Goal: Complete application form

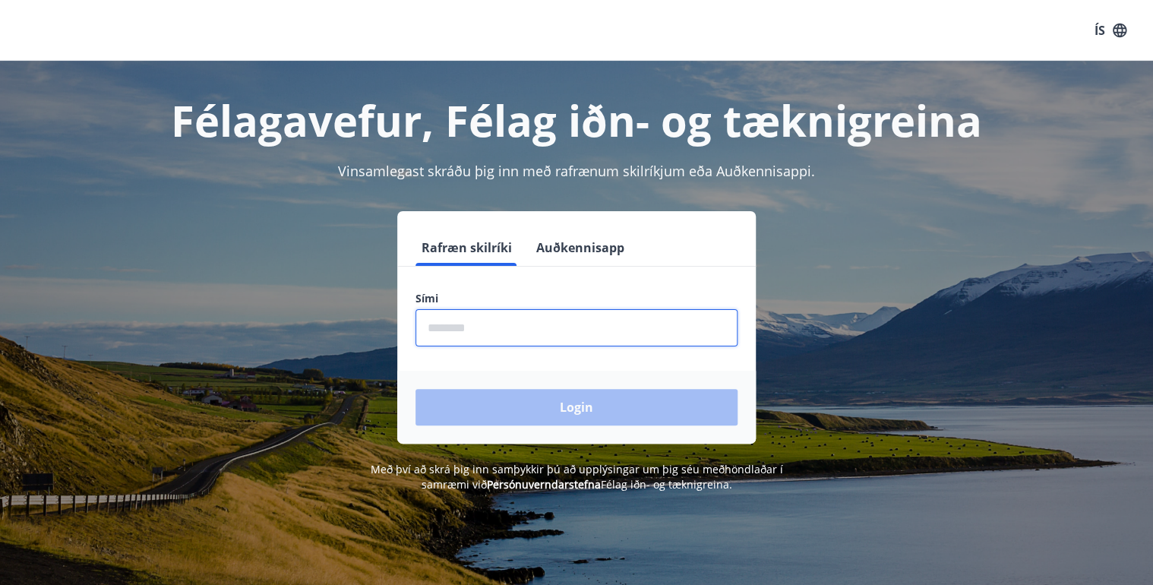
click at [518, 330] on input "phone" at bounding box center [577, 327] width 322 height 37
type input "********"
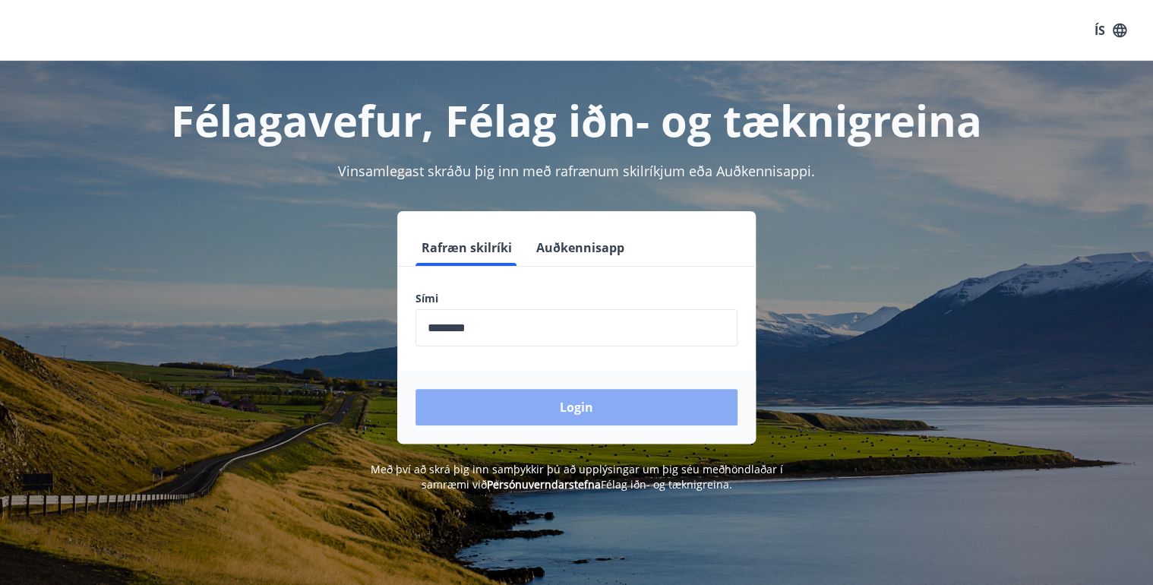
click at [581, 406] on button "Login" at bounding box center [577, 407] width 322 height 36
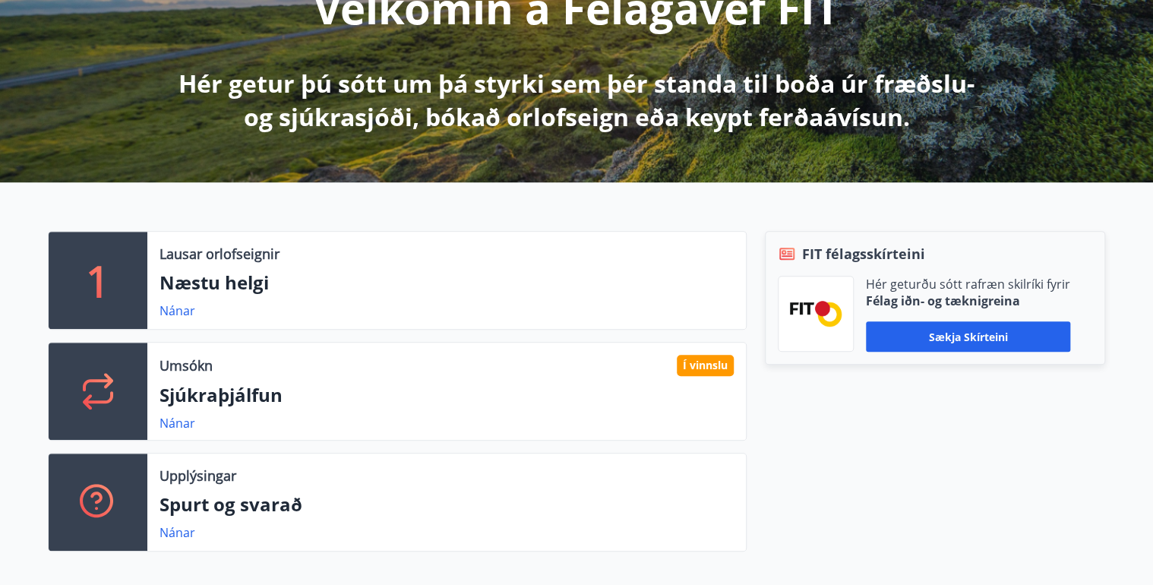
scroll to position [243, 0]
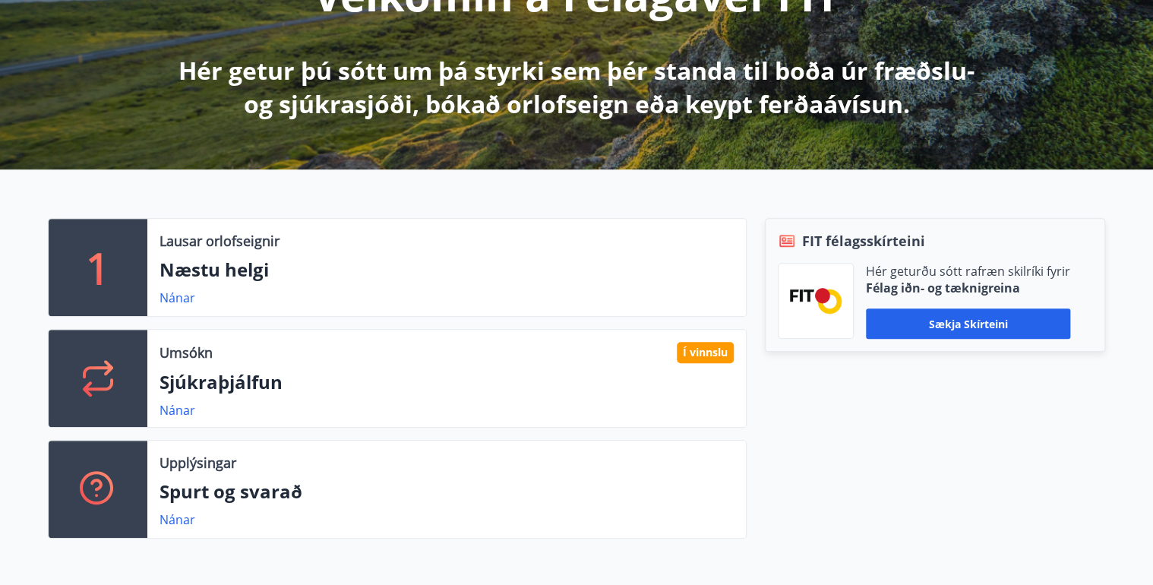
click at [119, 378] on div at bounding box center [98, 378] width 99 height 97
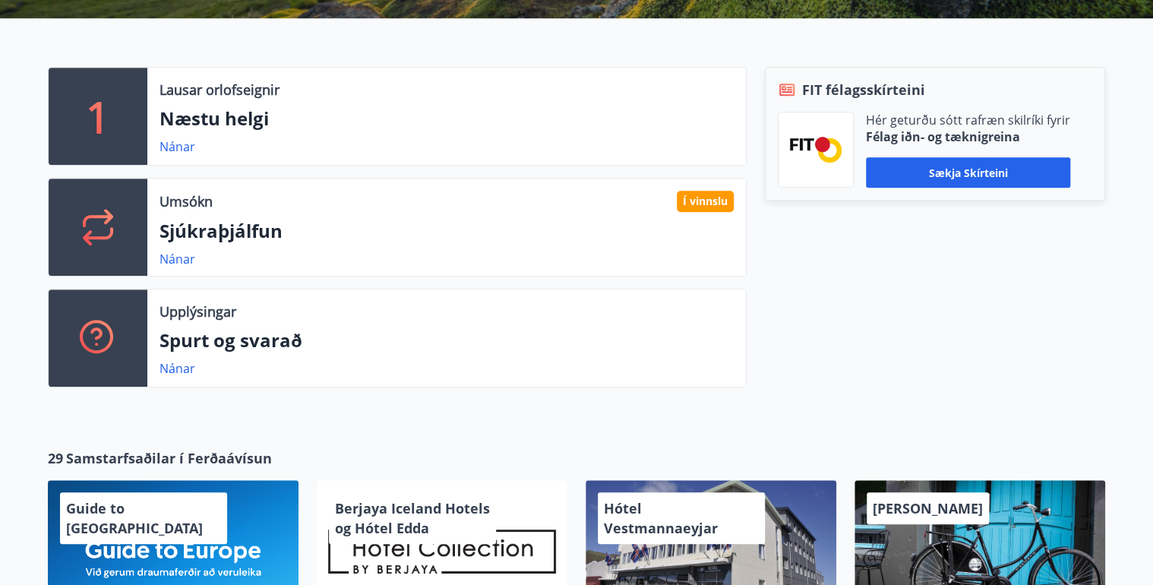
scroll to position [365, 0]
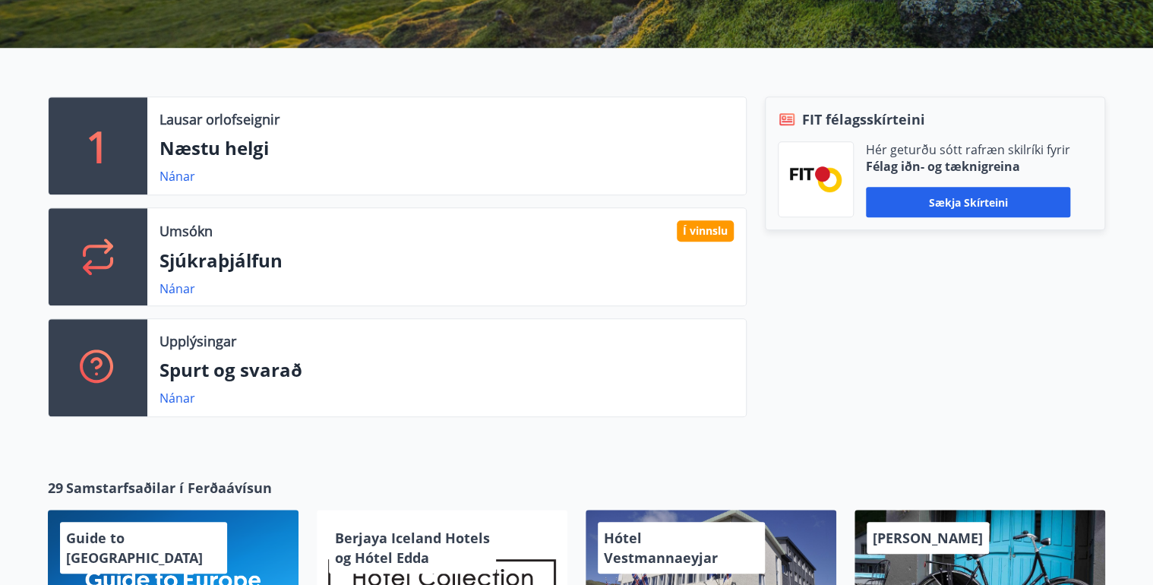
click at [690, 235] on div "Í vinnslu" at bounding box center [705, 230] width 57 height 21
click at [174, 290] on link "Nánar" at bounding box center [178, 288] width 36 height 17
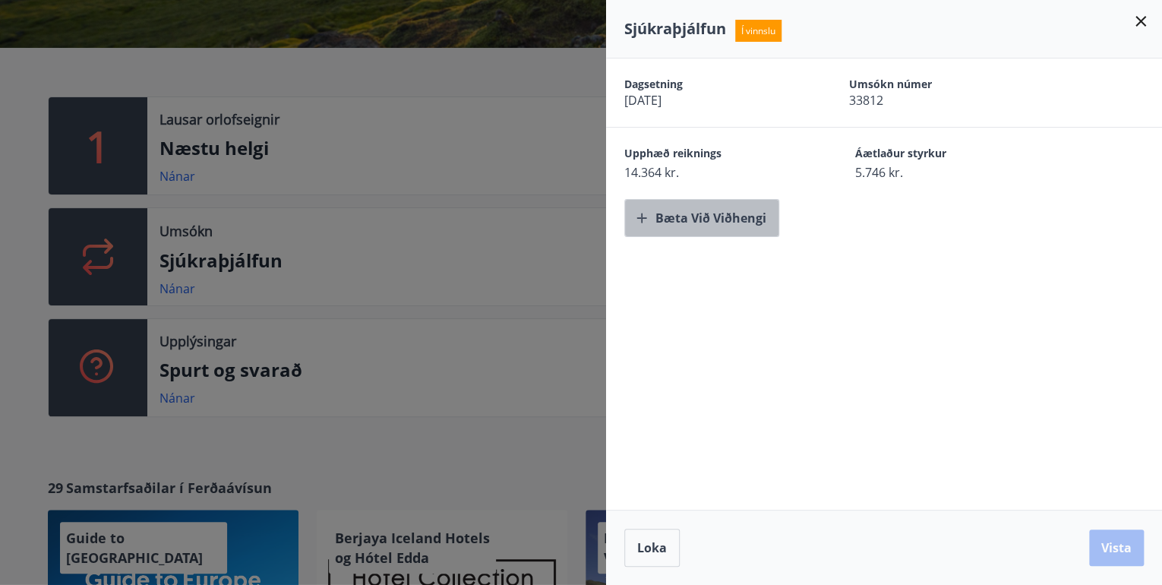
click at [675, 219] on button "Bæta við viðhengi" at bounding box center [701, 218] width 155 height 38
click at [1143, 21] on icon at bounding box center [1141, 21] width 18 height 18
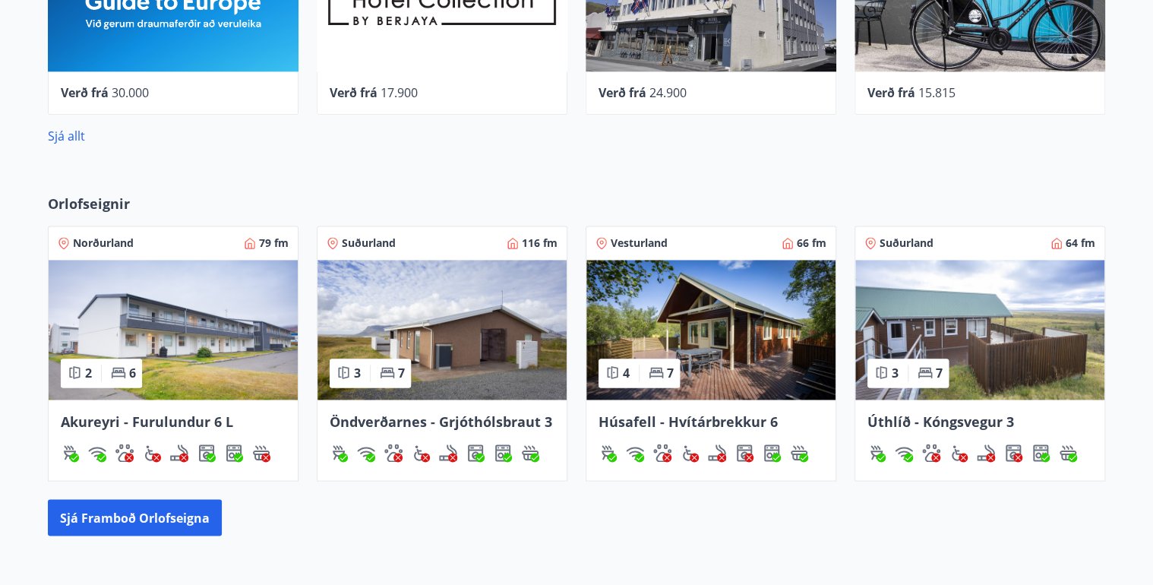
scroll to position [972, 0]
